Goal: Information Seeking & Learning: Understand process/instructions

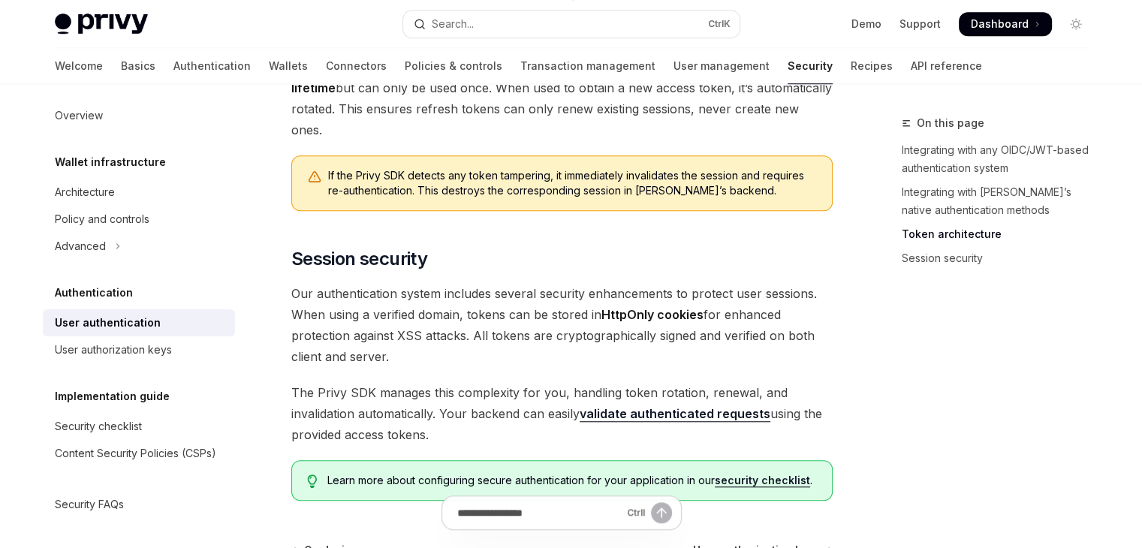
scroll to position [1202, 0]
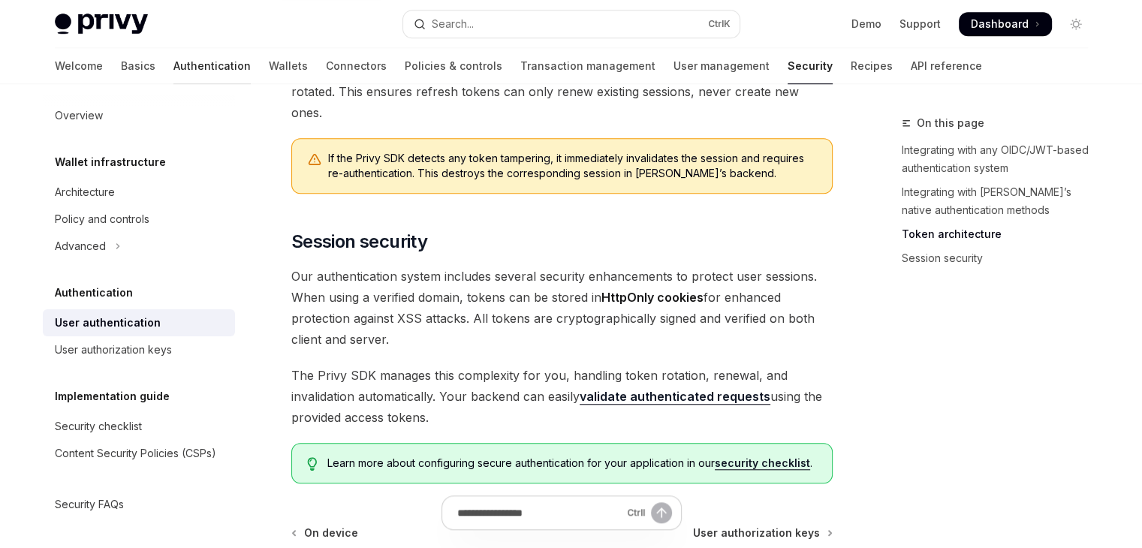
click at [174, 67] on link "Authentication" at bounding box center [212, 66] width 77 height 36
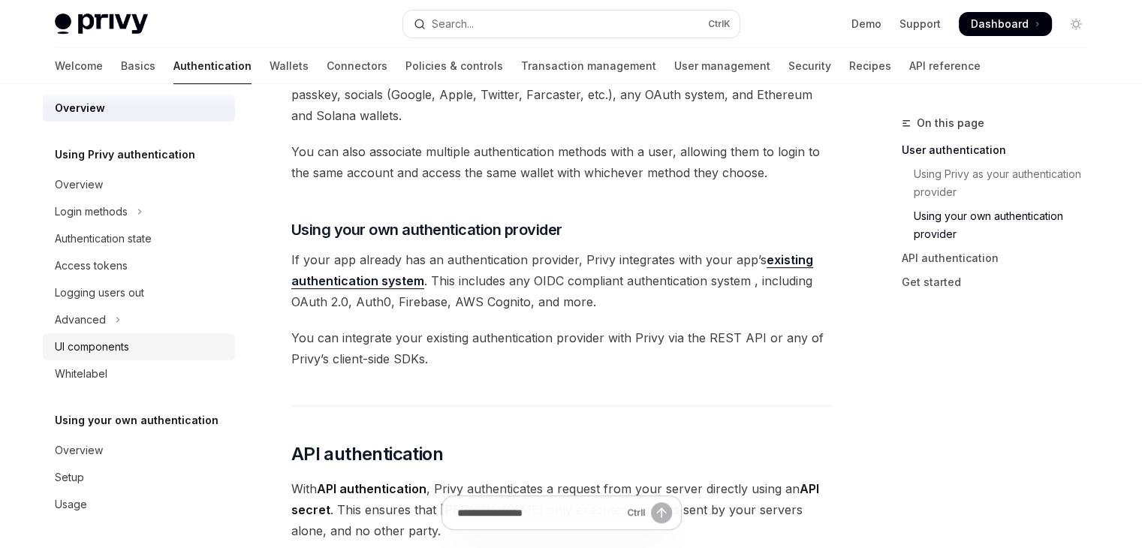
scroll to position [901, 0]
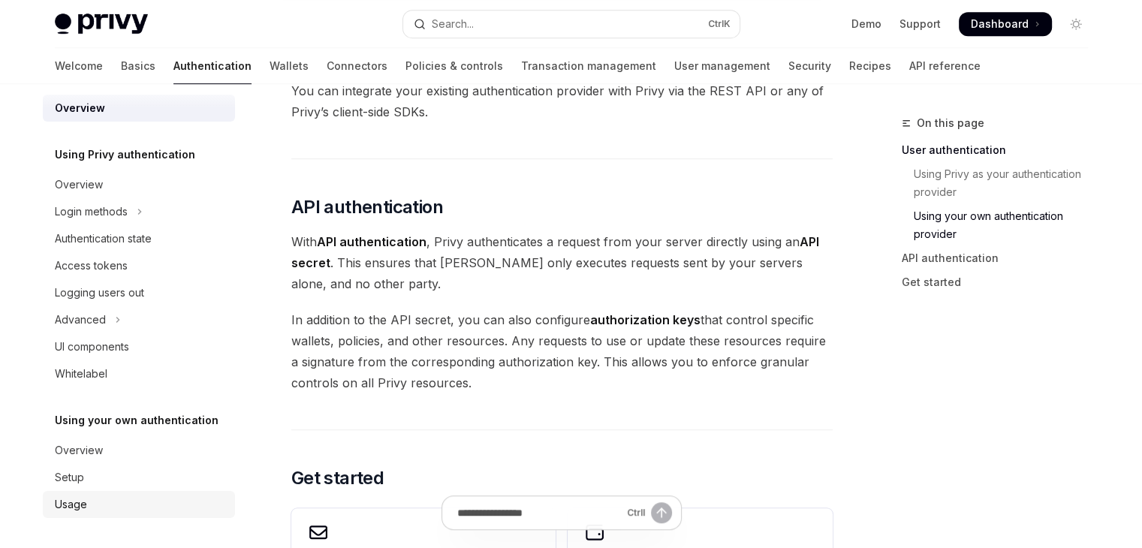
click at [117, 513] on div "Usage" at bounding box center [140, 505] width 171 height 18
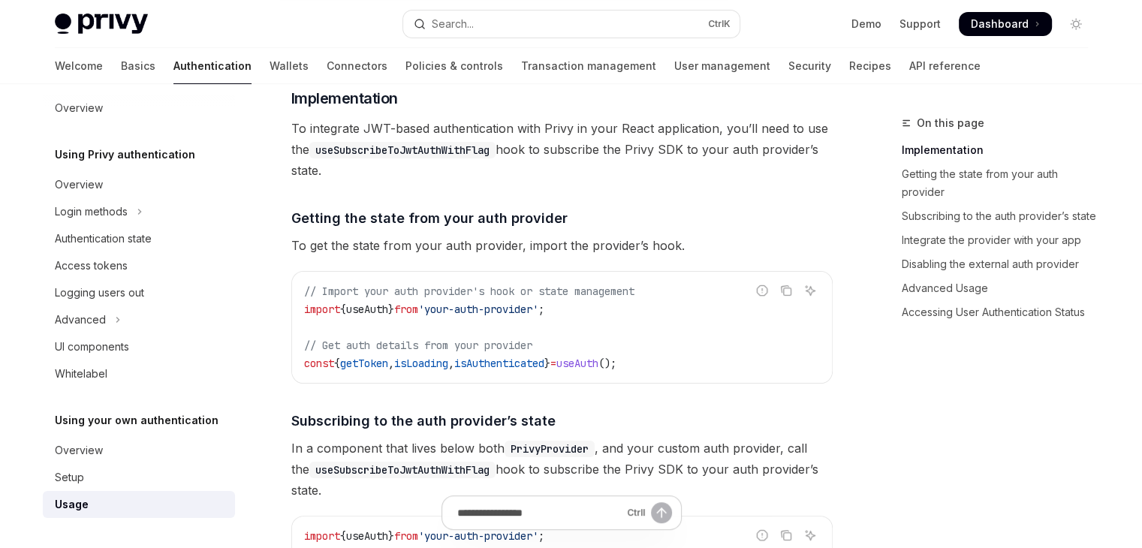
scroll to position [225, 0]
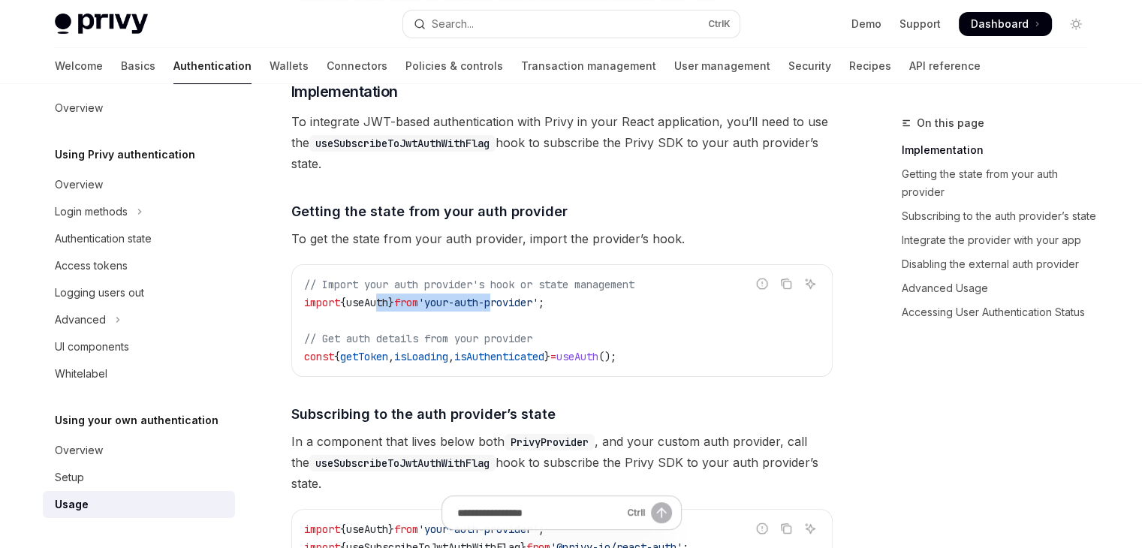
drag, startPoint x: 391, startPoint y: 298, endPoint x: 527, endPoint y: 303, distance: 136.8
click at [527, 303] on span "import { useAuth } from 'your-auth-provider' ;" at bounding box center [424, 303] width 240 height 14
click at [529, 303] on span "'your-auth-provider'" at bounding box center [478, 303] width 120 height 14
drag, startPoint x: 312, startPoint y: 303, endPoint x: 406, endPoint y: 300, distance: 93.9
click at [406, 300] on span "import { useAuth } from 'your-auth-provider' ;" at bounding box center [424, 303] width 240 height 14
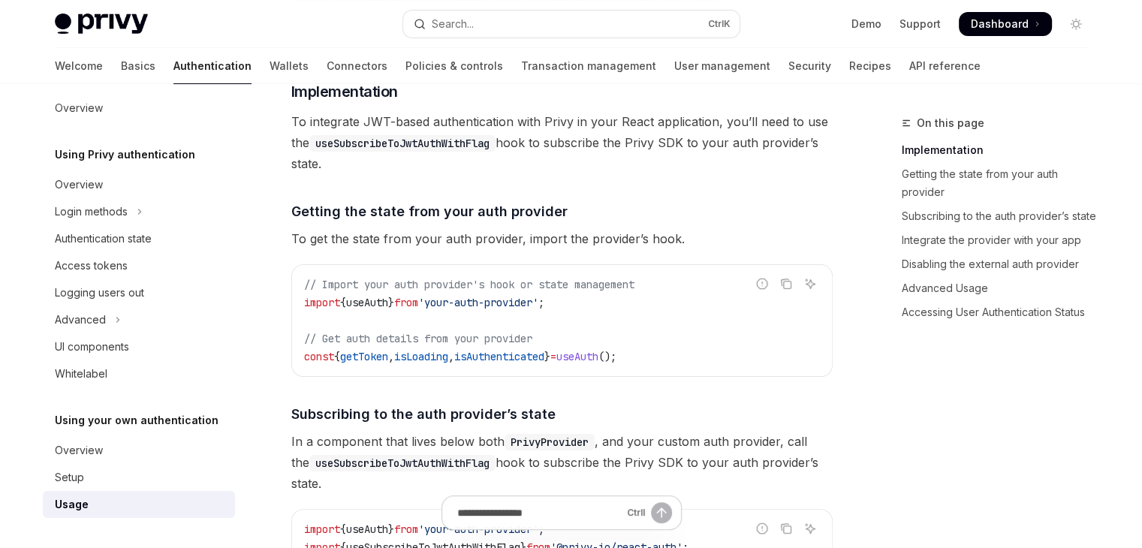
click at [418, 300] on span "from" at bounding box center [406, 303] width 24 height 14
drag, startPoint x: 559, startPoint y: 300, endPoint x: 459, endPoint y: 307, distance: 100.1
click at [459, 307] on span "'your-auth-provider'" at bounding box center [478, 303] width 120 height 14
click at [565, 294] on code "// Import your auth provider's hook or state management import { useAuth } from…" at bounding box center [562, 321] width 516 height 90
drag, startPoint x: 634, startPoint y: 300, endPoint x: 493, endPoint y: 302, distance: 141.2
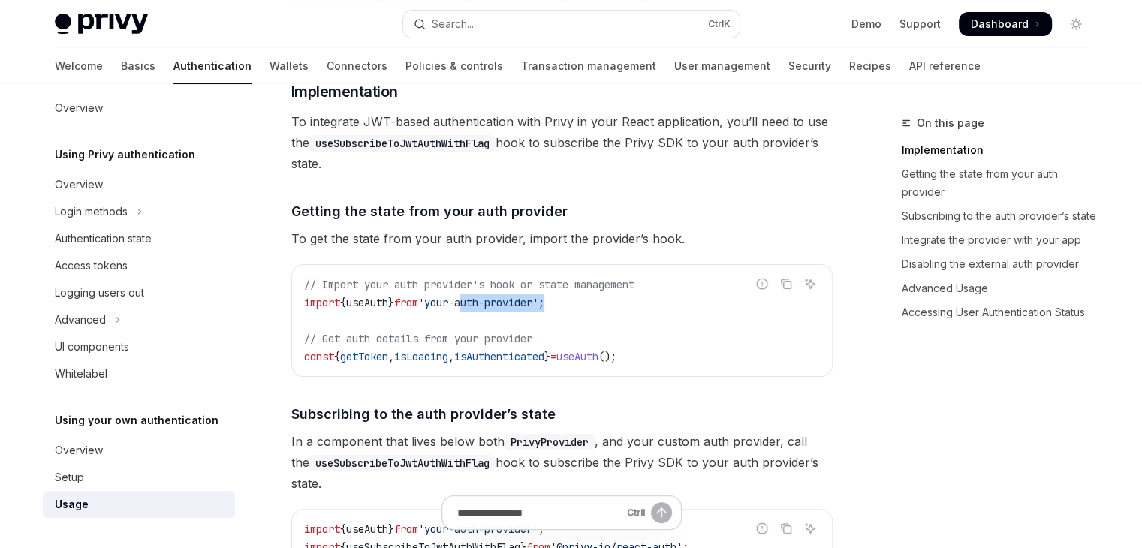
click at [493, 302] on code "// Import your auth provider's hook or state management import { useAuth } from…" at bounding box center [562, 321] width 516 height 90
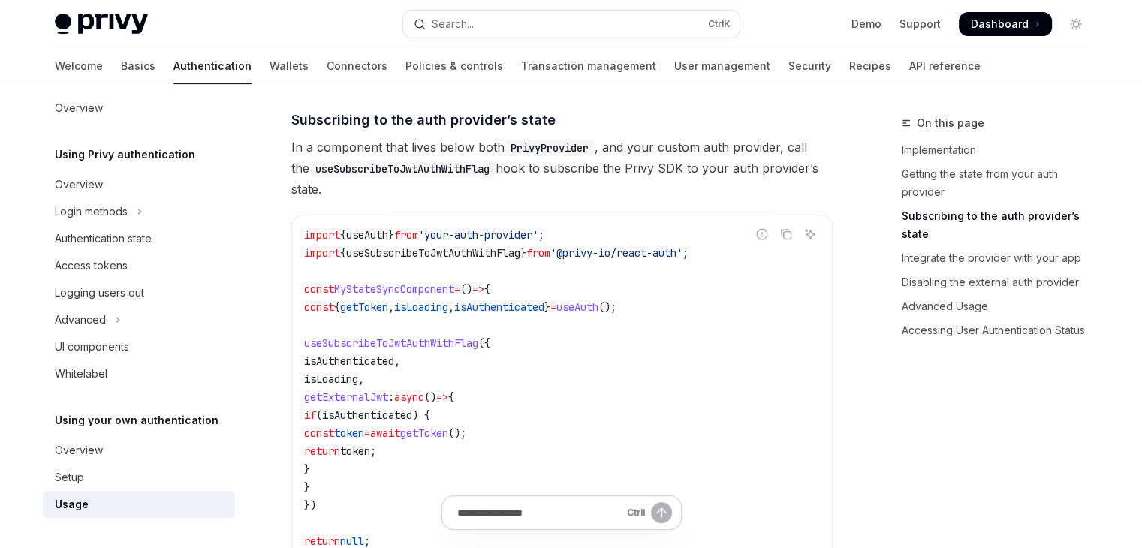
scroll to position [0, 0]
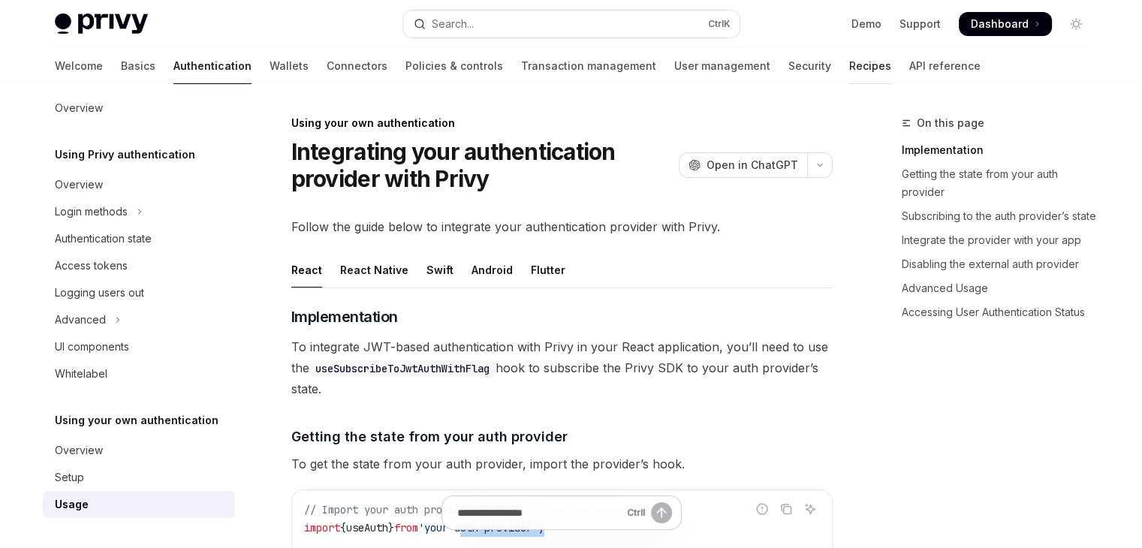
click at [850, 53] on link "Recipes" at bounding box center [871, 66] width 42 height 36
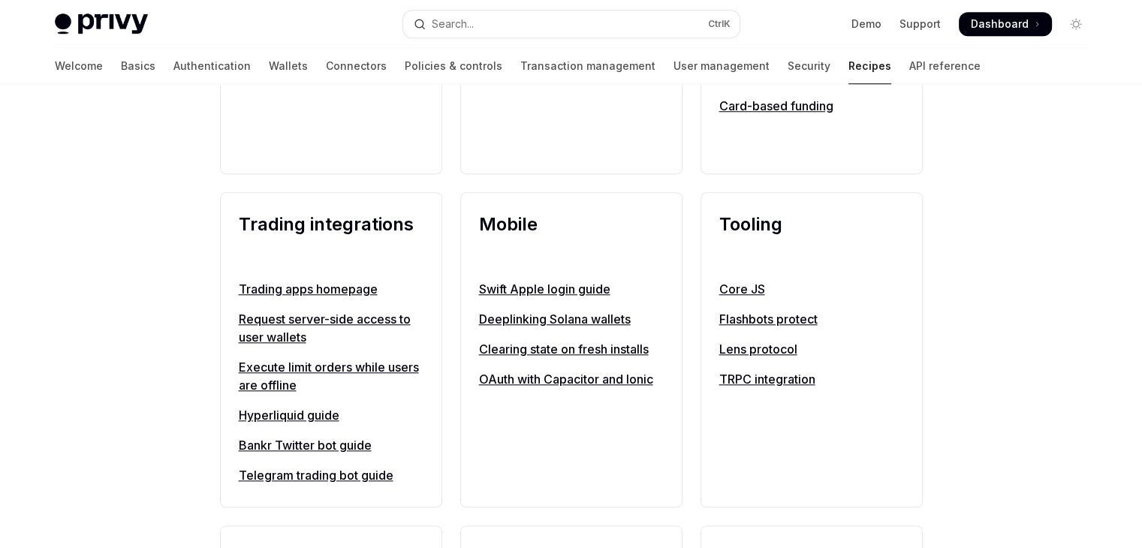
scroll to position [1263, 0]
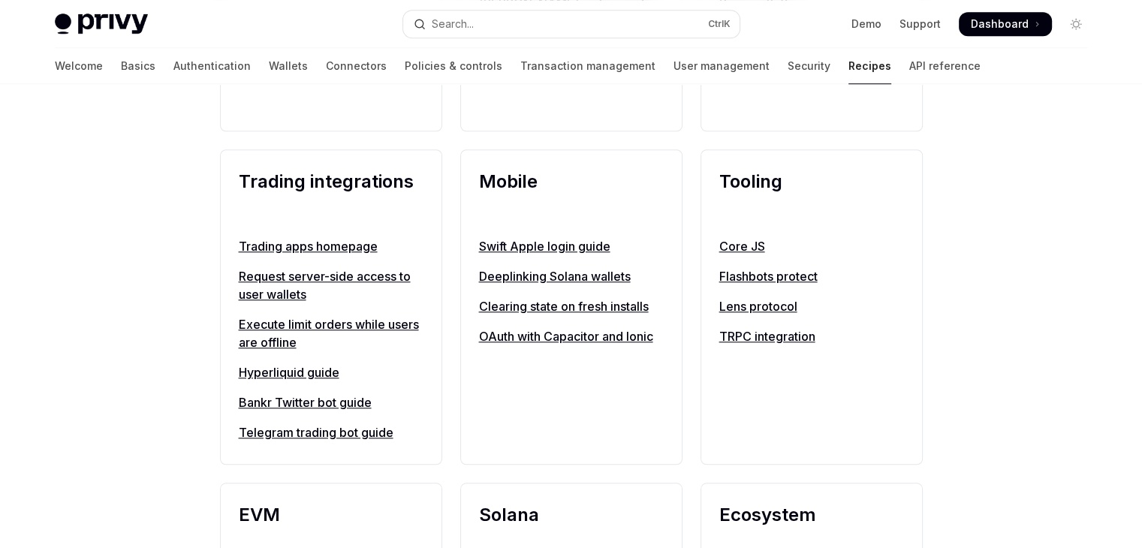
click at [382, 442] on link "Telegram trading bot guide" at bounding box center [331, 433] width 185 height 18
type textarea "*"
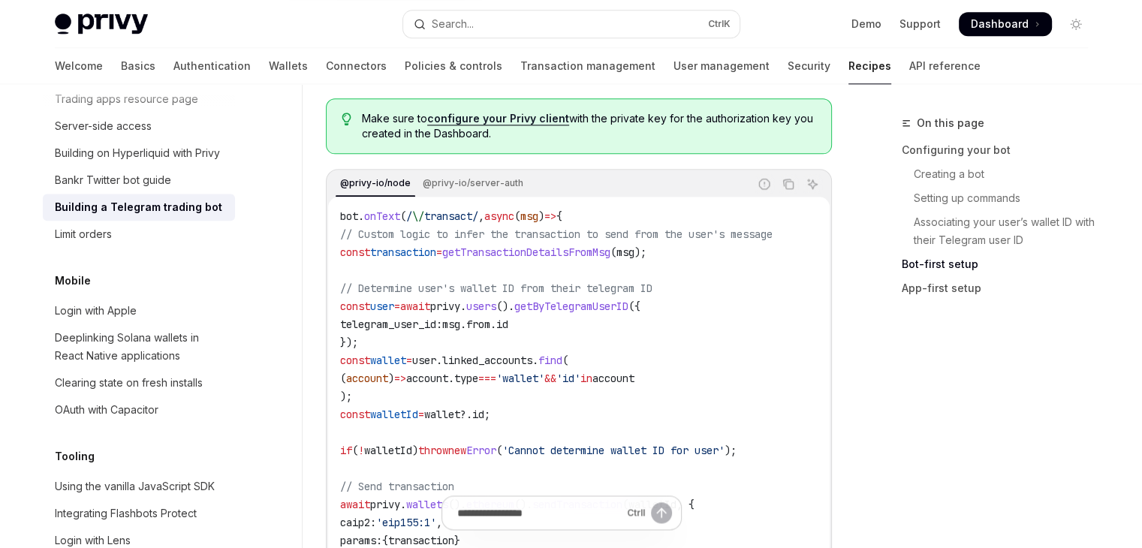
scroll to position [1878, 0]
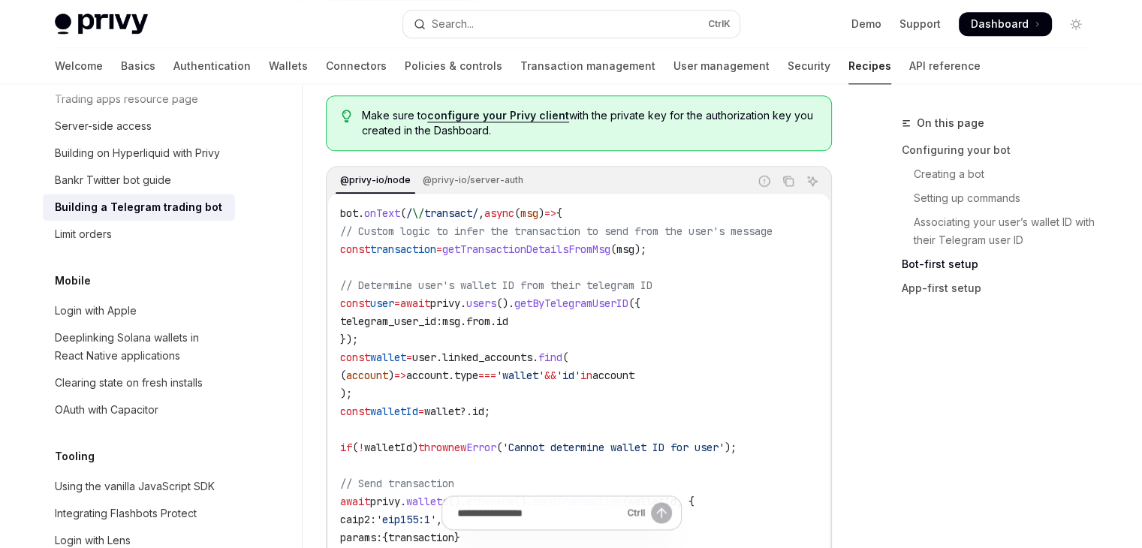
drag, startPoint x: 484, startPoint y: 364, endPoint x: 598, endPoint y: 393, distance: 117.7
click at [598, 393] on code "bot . onText ( / \/ transact/ , async ( msg ) => { // Custom logic to infer the…" at bounding box center [579, 393] width 478 height 379
drag, startPoint x: 601, startPoint y: 394, endPoint x: 346, endPoint y: 352, distance: 259.0
click at [346, 352] on code "bot . onText ( / \/ transact/ , async ( msg ) => { // Custom logic to infer the…" at bounding box center [579, 393] width 478 height 379
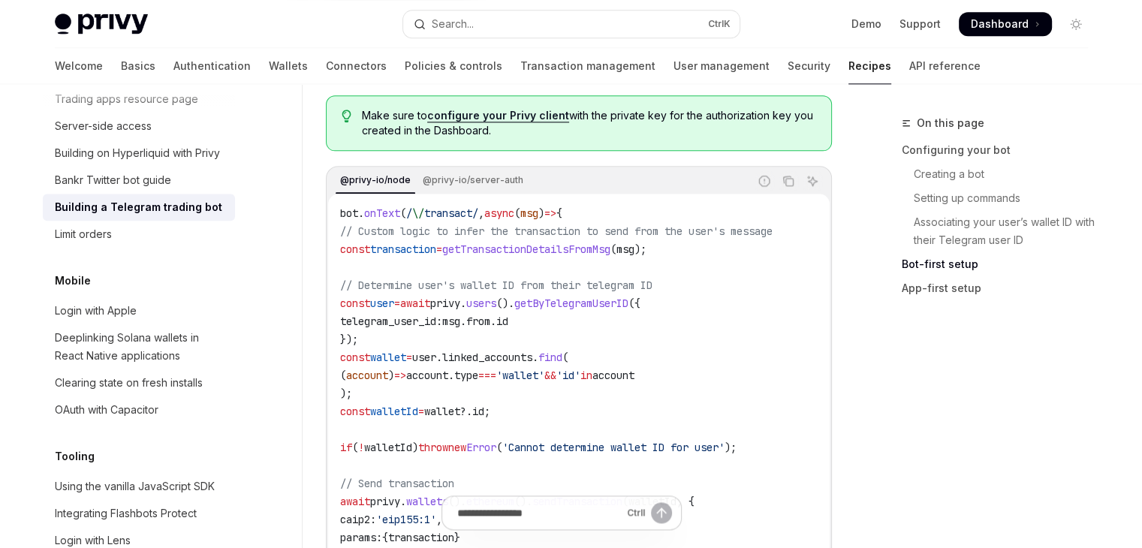
click at [510, 356] on span "linked_accounts" at bounding box center [487, 358] width 90 height 14
